Goal: Transaction & Acquisition: Purchase product/service

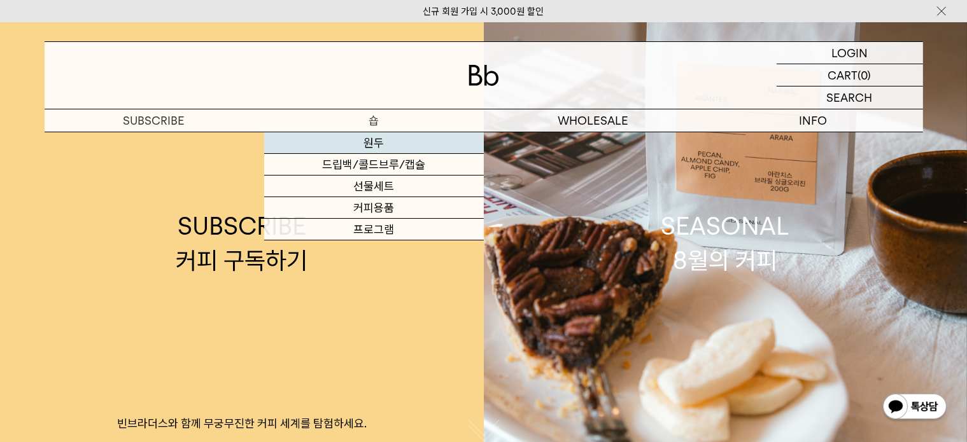
click at [372, 146] on link "원두" at bounding box center [374, 143] width 220 height 22
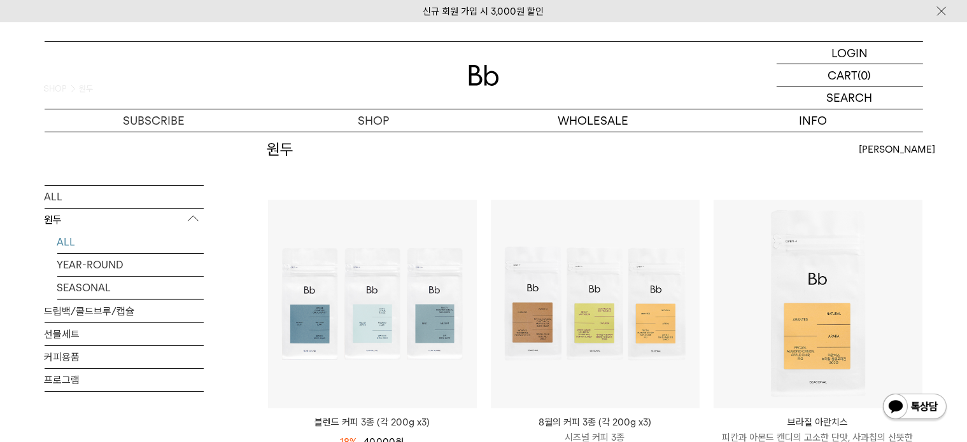
scroll to position [127, 0]
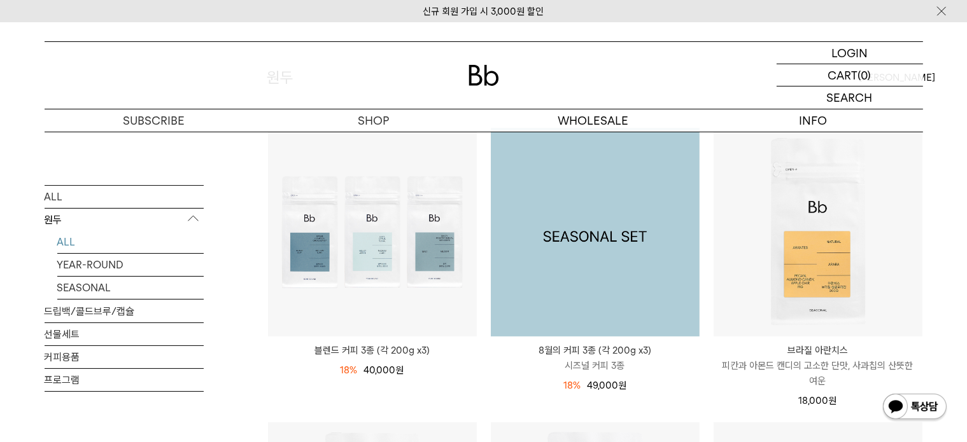
click at [573, 232] on img at bounding box center [595, 232] width 209 height 209
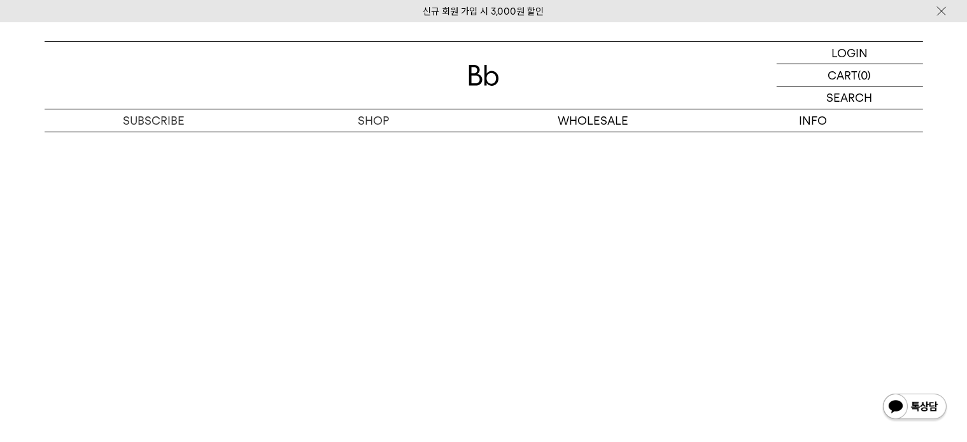
scroll to position [3182, 0]
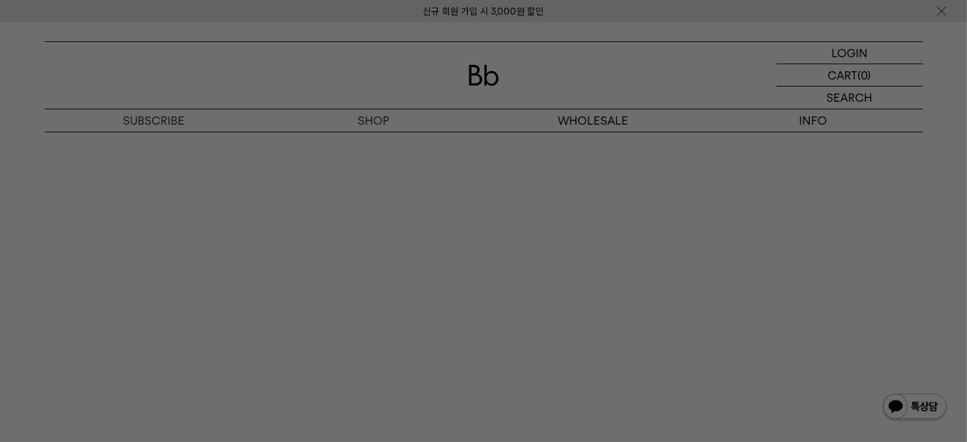
click at [326, 314] on div at bounding box center [483, 221] width 967 height 442
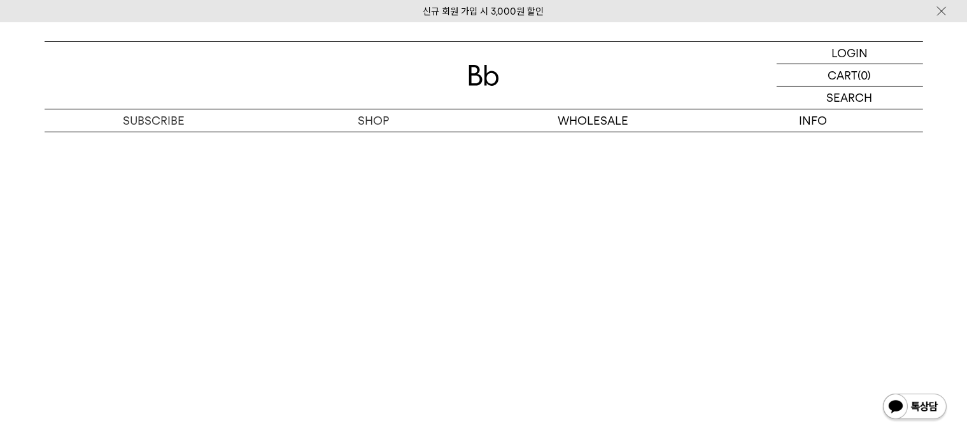
scroll to position [2291, 0]
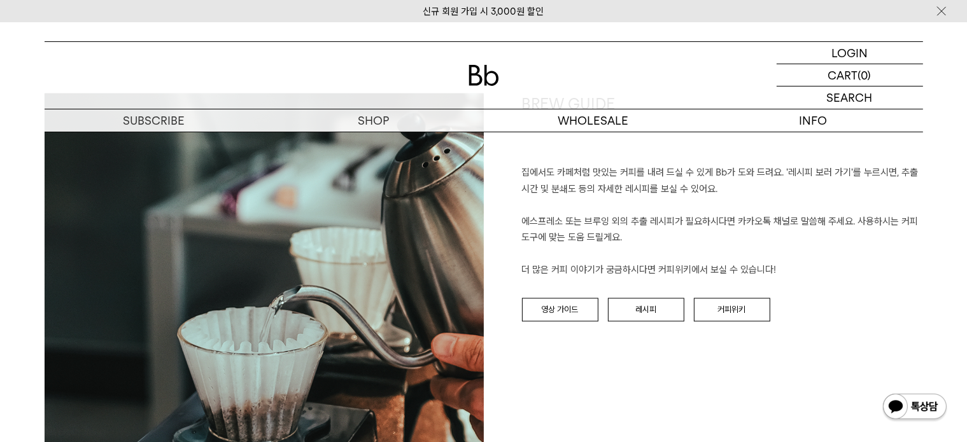
drag, startPoint x: 552, startPoint y: 180, endPoint x: 535, endPoint y: 181, distance: 17.8
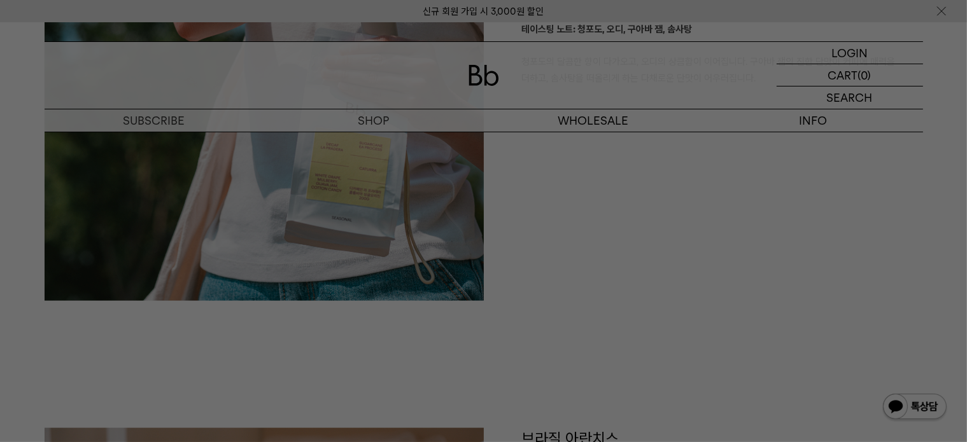
scroll to position [1336, 0]
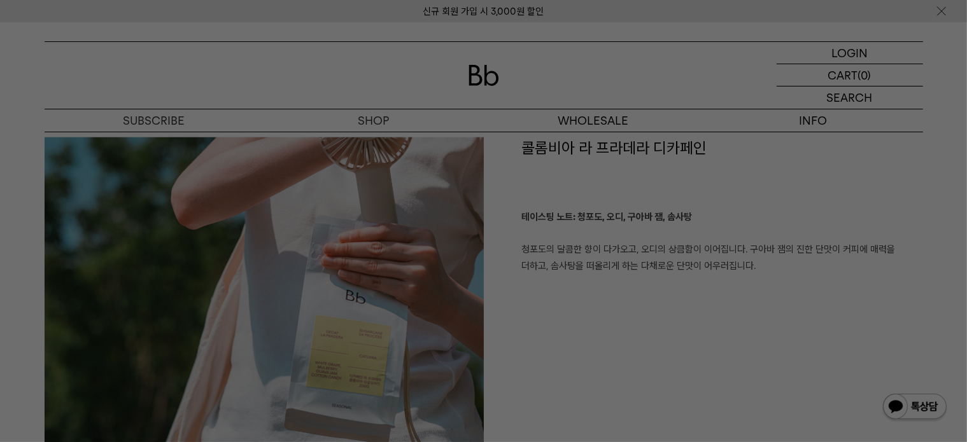
click at [486, 69] on div at bounding box center [483, 221] width 967 height 442
click at [486, 69] on img at bounding box center [483, 75] width 31 height 21
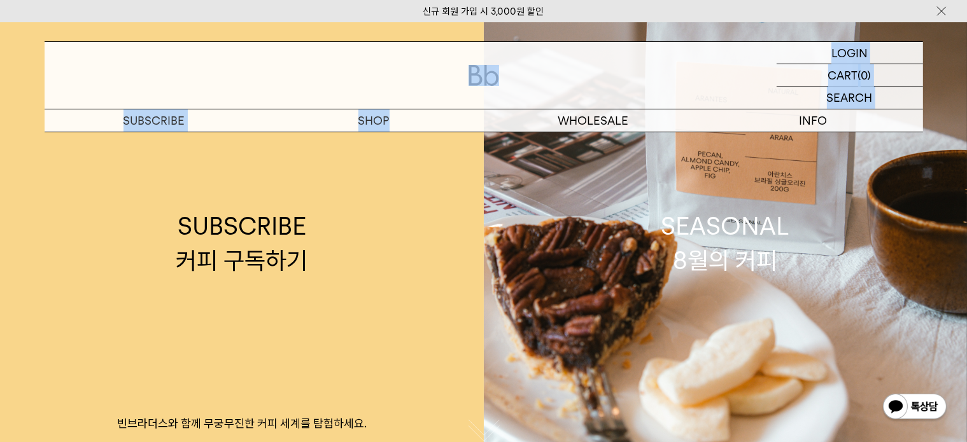
click at [479, 85] on img at bounding box center [483, 75] width 31 height 21
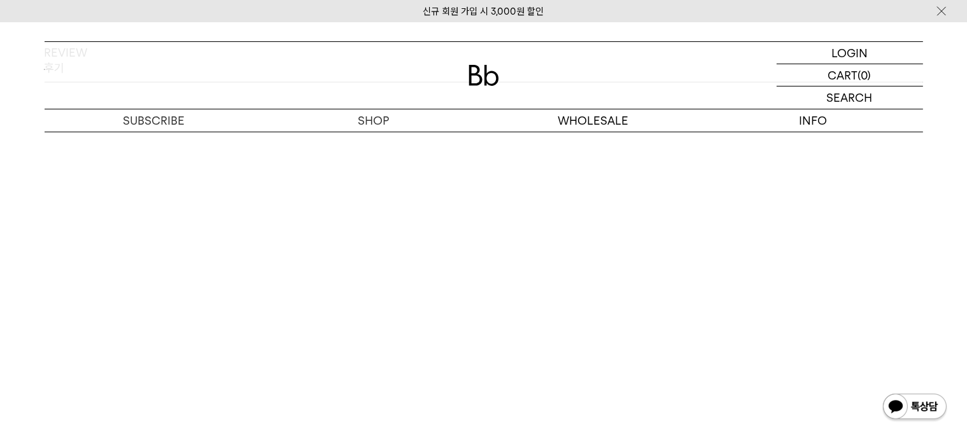
scroll to position [1845, 0]
